Goal: Task Accomplishment & Management: Manage account settings

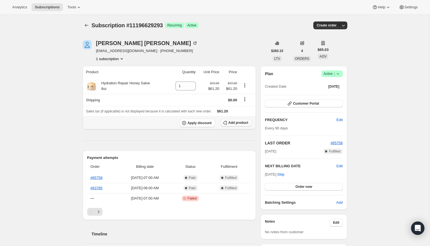
click at [233, 121] on span "Add product" at bounding box center [238, 123] width 20 height 4
click at [216, 31] on div "Subscription #11196629293. This page is ready Subscription #11196629293 Success…" at bounding box center [215, 25] width 265 height 21
click at [236, 124] on span "Add product" at bounding box center [238, 123] width 20 height 4
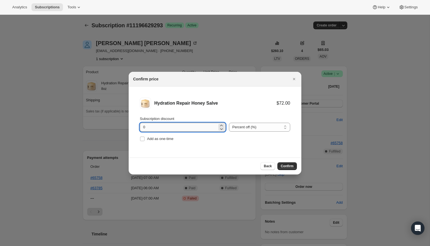
click at [172, 128] on input "0" at bounding box center [178, 127] width 77 height 9
type input "100"
click at [141, 138] on input "Add as one-time" at bounding box center [142, 139] width 4 height 4
checkbox input "true"
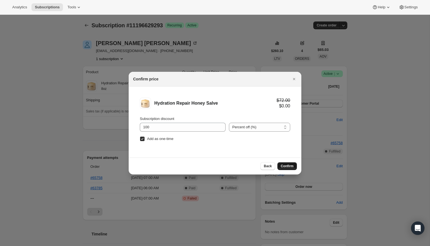
click at [283, 165] on span "Confirm" at bounding box center [287, 166] width 13 height 4
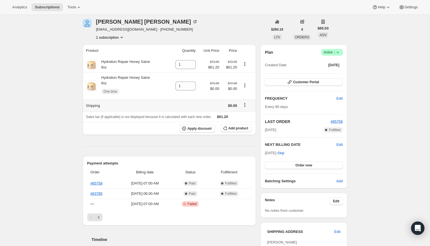
scroll to position [30, 0]
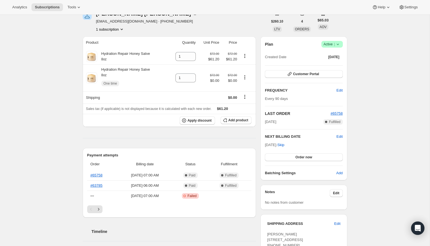
click at [283, 204] on div "No notes from customer" at bounding box center [304, 203] width 78 height 6
click at [337, 194] on span "Edit" at bounding box center [336, 193] width 6 height 4
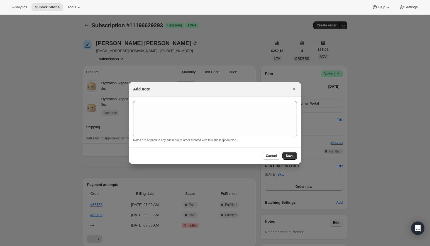
scroll to position [0, 0]
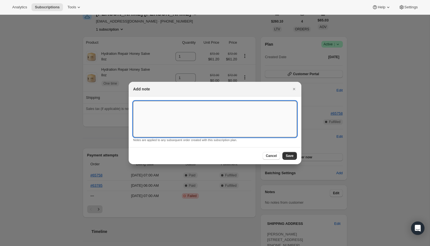
click at [214, 116] on textarea ":rfi:" at bounding box center [215, 119] width 164 height 36
type textarea "One time addition of extra 8oz Honey salve as a re-shipment for previous order …"
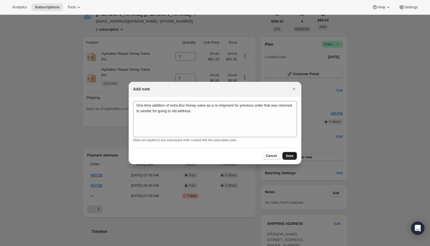
click at [290, 157] on span "Save" at bounding box center [290, 156] width 8 height 4
